Goal: Transaction & Acquisition: Purchase product/service

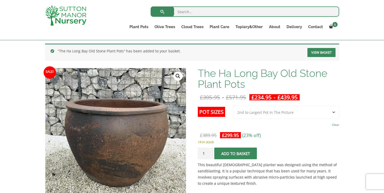
scroll to position [55, 0]
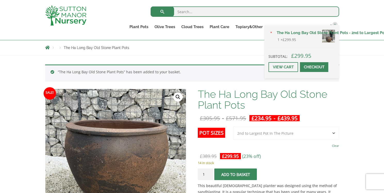
click at [336, 23] on span "1" at bounding box center [335, 24] width 5 height 5
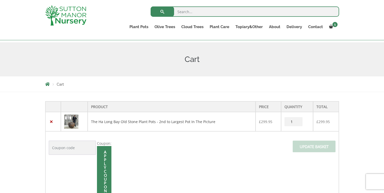
scroll to position [66, 0]
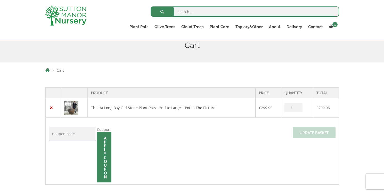
click at [78, 108] on img at bounding box center [71, 108] width 14 height 14
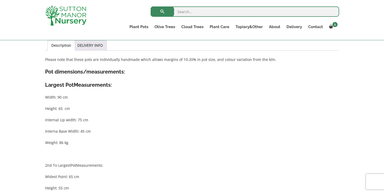
scroll to position [89, 0]
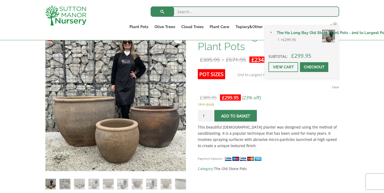
click at [314, 67] on span at bounding box center [314, 67] width 0 height 0
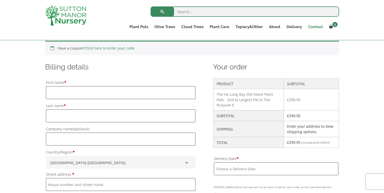
scroll to position [120, 0]
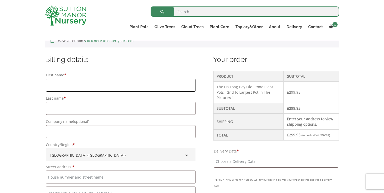
click at [118, 81] on input "First name *" at bounding box center [121, 85] width 150 height 13
type input "Stephanie"
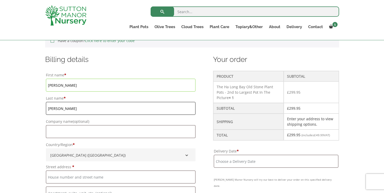
type input "Yeung"
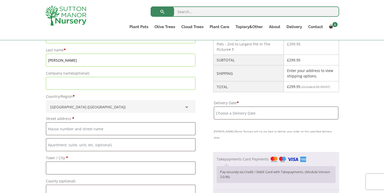
scroll to position [224, 0]
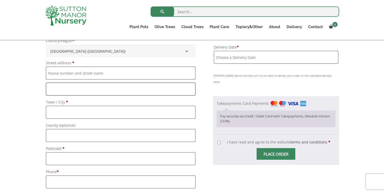
click at [77, 85] on input "Flat, suite, unit, etc. (optional)" at bounding box center [121, 89] width 150 height 13
click at [77, 78] on input "Street address *" at bounding box center [121, 73] width 150 height 13
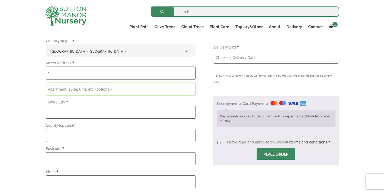
type input "1 Rosebriars"
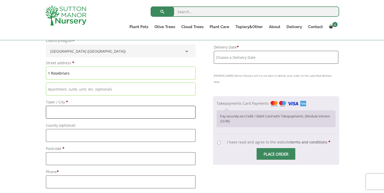
click at [72, 114] on input "Town / City *" at bounding box center [121, 112] width 150 height 13
type input "Esher"
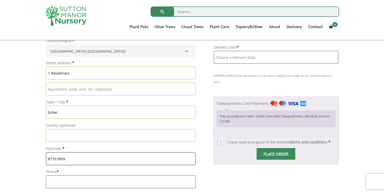
type input "KT10 9NN"
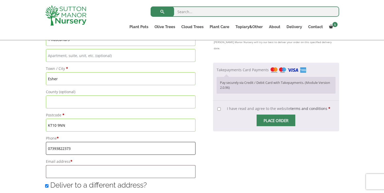
scroll to position [271, 0]
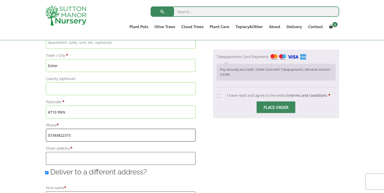
type input "07393822373"
click at [72, 159] on input "Email address *" at bounding box center [121, 158] width 150 height 13
type input "[EMAIL_ADDRESS][DOMAIN_NAME]"
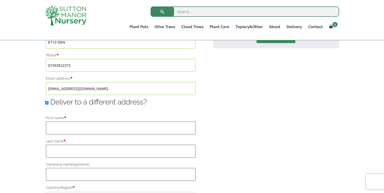
scroll to position [365, 0]
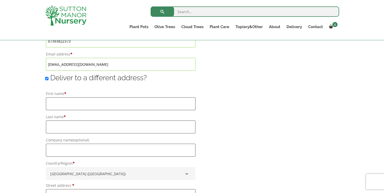
click at [46, 80] on input "Deliver to a different address?" at bounding box center [46, 78] width 3 height 3
checkbox input "false"
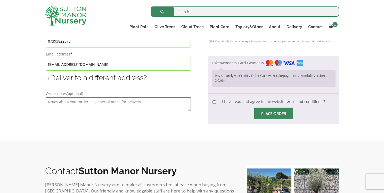
scroll to position [362, 0]
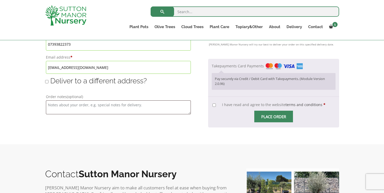
click at [215, 102] on label "I have read and agree to the website terms and conditions *" at bounding box center [269, 104] width 113 height 5
click at [215, 104] on input "I have read and agree to the website terms and conditions *" at bounding box center [214, 105] width 3 height 3
checkbox input "true"
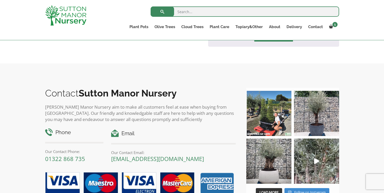
scroll to position [387, 0]
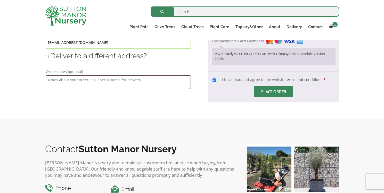
click at [274, 92] on span "Checkout" at bounding box center [274, 92] width 0 height 0
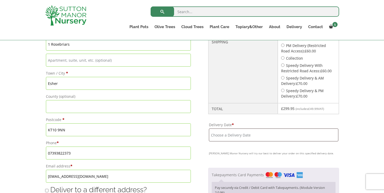
scroll to position [276, 0]
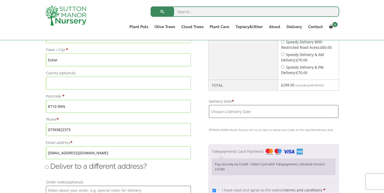
click at [231, 105] on input "Delivery Date *" at bounding box center [274, 111] width 130 height 13
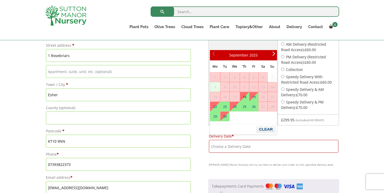
scroll to position [210, 0]
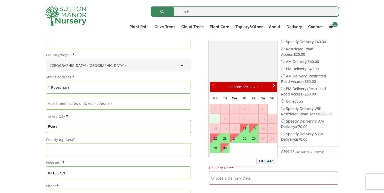
click at [247, 129] on link "18" at bounding box center [244, 128] width 9 height 9
type input "[DATE]"
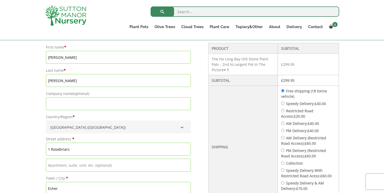
scroll to position [250, 0]
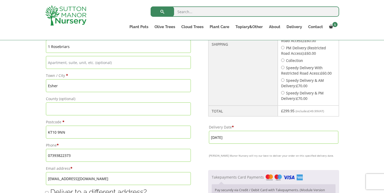
click at [235, 132] on input "[DATE]" at bounding box center [274, 137] width 130 height 13
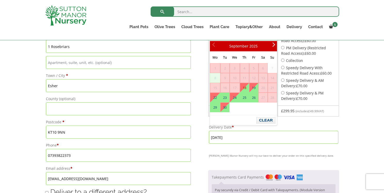
click at [316, 117] on div "Your order Product Subtotal The Ha Long Bay Old Stone Plant Pots - 2nd to Large…" at bounding box center [273, 81] width 131 height 315
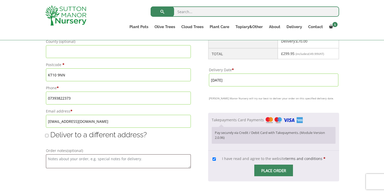
scroll to position [353, 0]
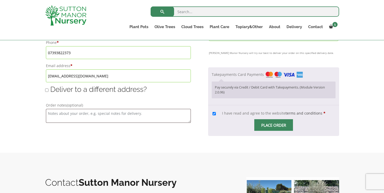
click at [274, 125] on span "Checkout" at bounding box center [274, 125] width 0 height 0
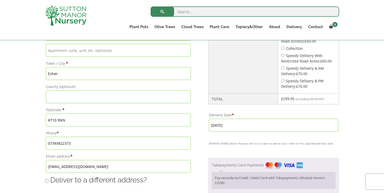
scroll to position [317, 0]
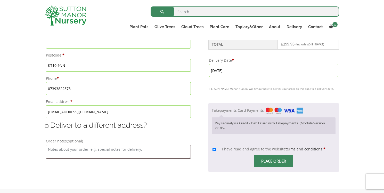
click at [274, 161] on span "Checkout" at bounding box center [274, 161] width 0 height 0
click at [251, 121] on p "Pay securely via Credit / Debit Card with Takepayments. (Module Version 2.0.96)" at bounding box center [273, 126] width 117 height 10
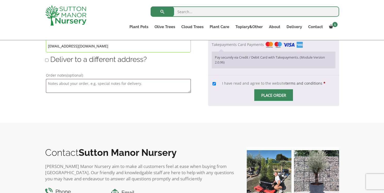
scroll to position [395, 0]
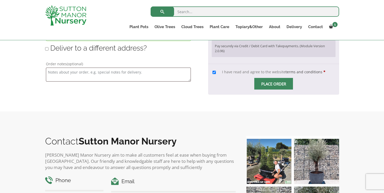
click at [284, 78] on span "Place order" at bounding box center [274, 84] width 39 height 12
click at [284, 78] on input "Place order" at bounding box center [274, 84] width 39 height 12
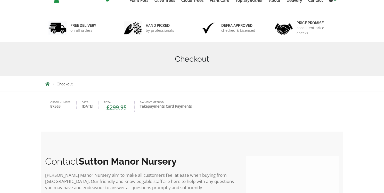
scroll to position [86, 0]
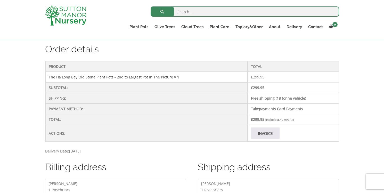
scroll to position [198, 0]
